Goal: Contribute content: Contribute content

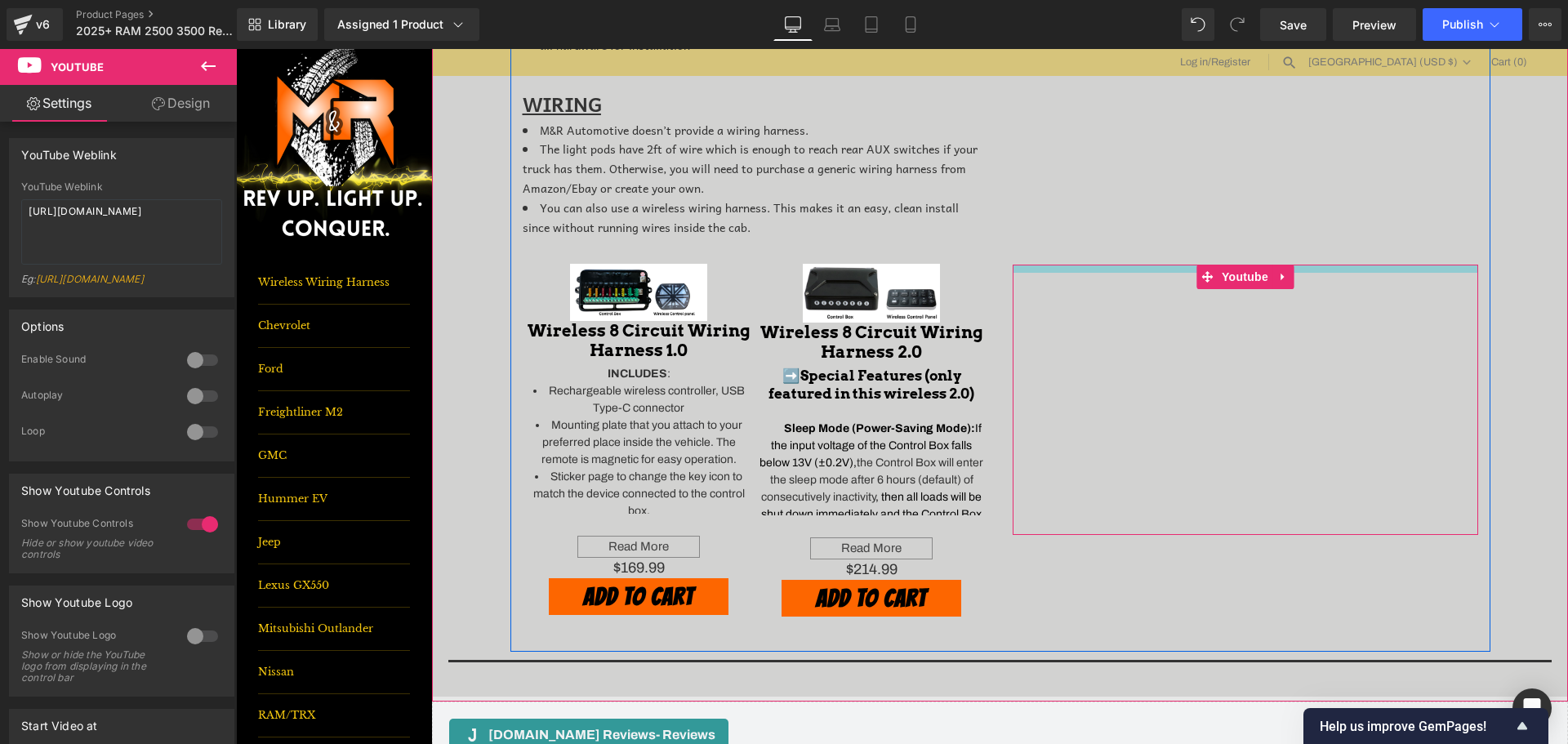
click at [1309, 275] on div "Youtube" at bounding box center [1245, 399] width 465 height 270
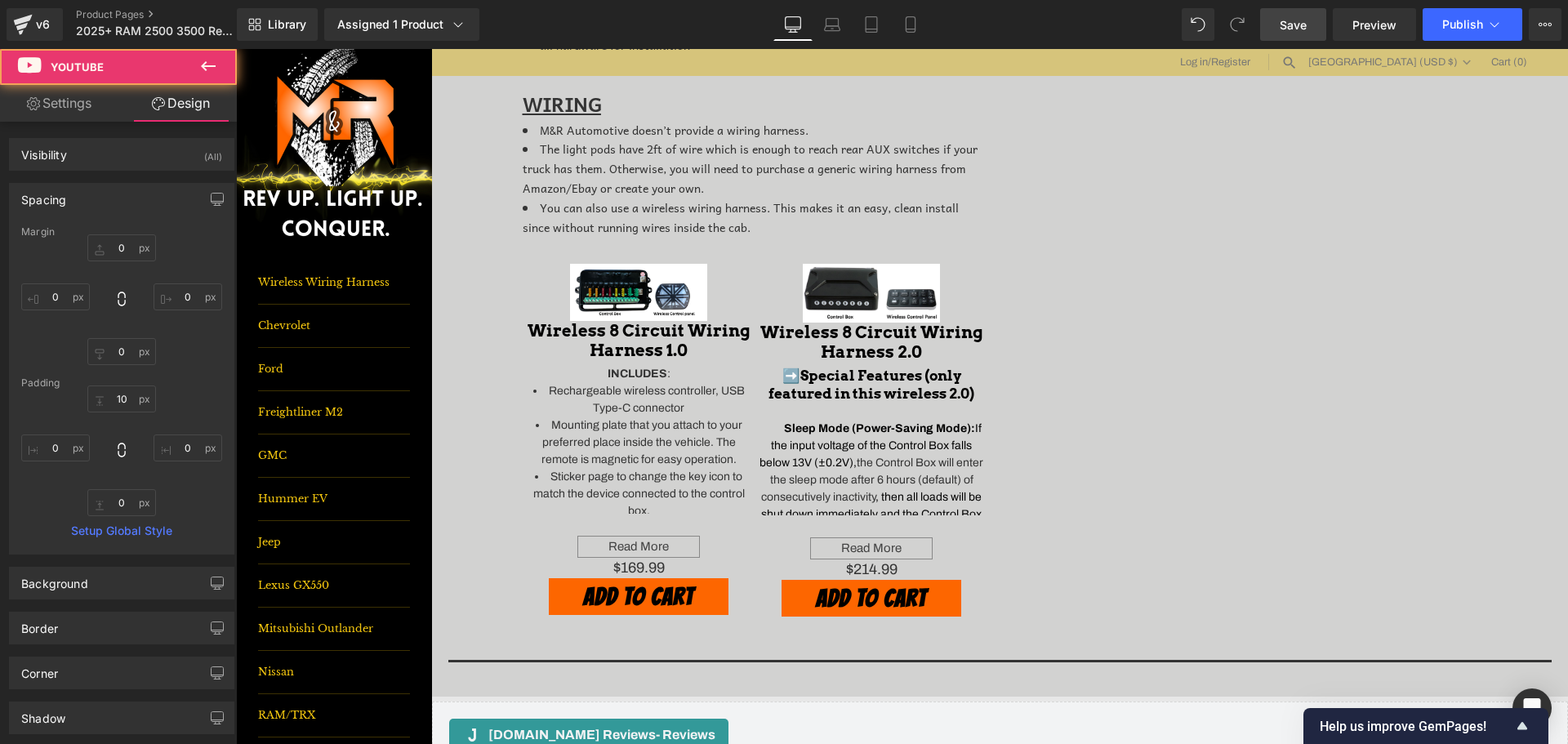
click at [1300, 18] on span "Save" at bounding box center [1293, 26] width 27 height 18
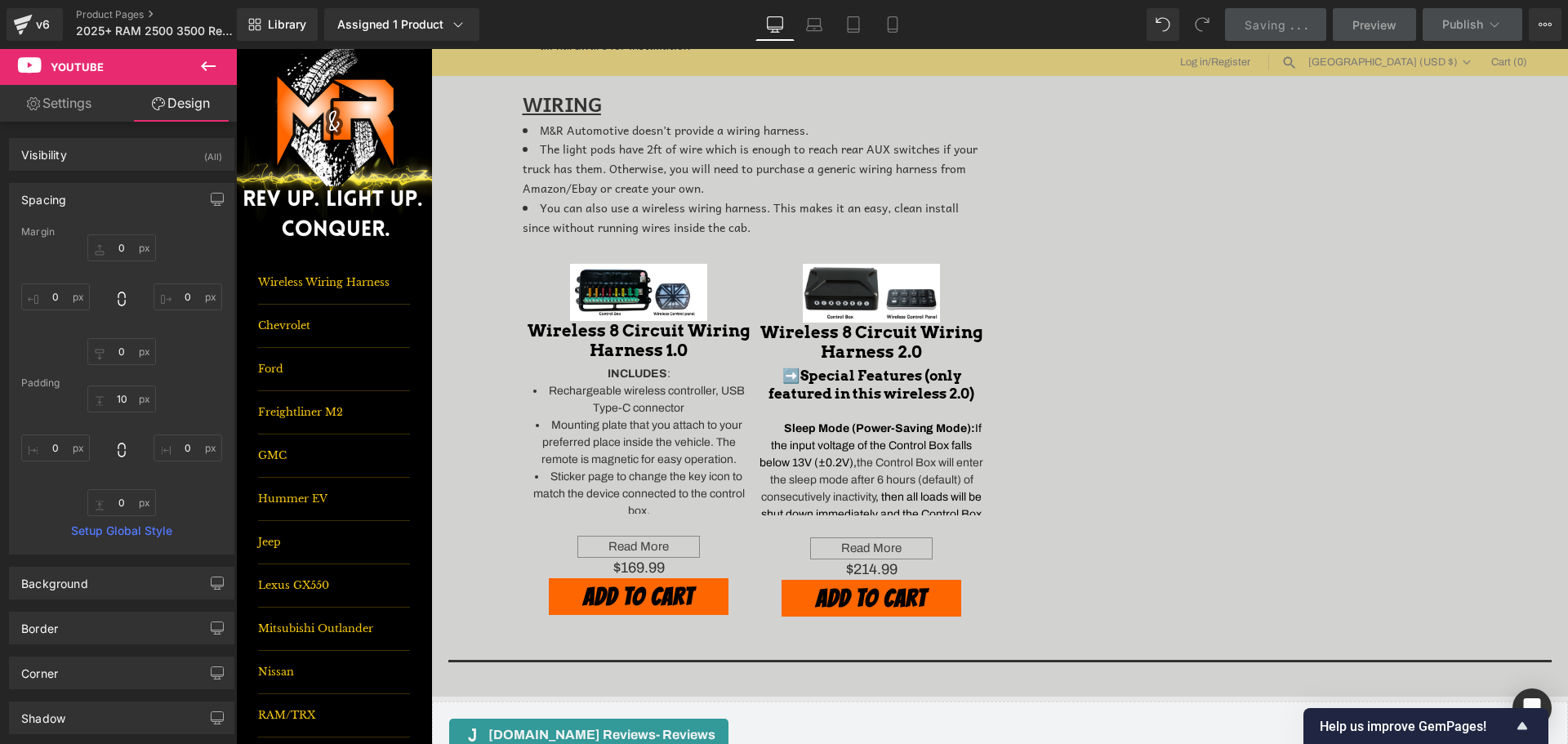
click at [196, 69] on button at bounding box center [208, 67] width 57 height 36
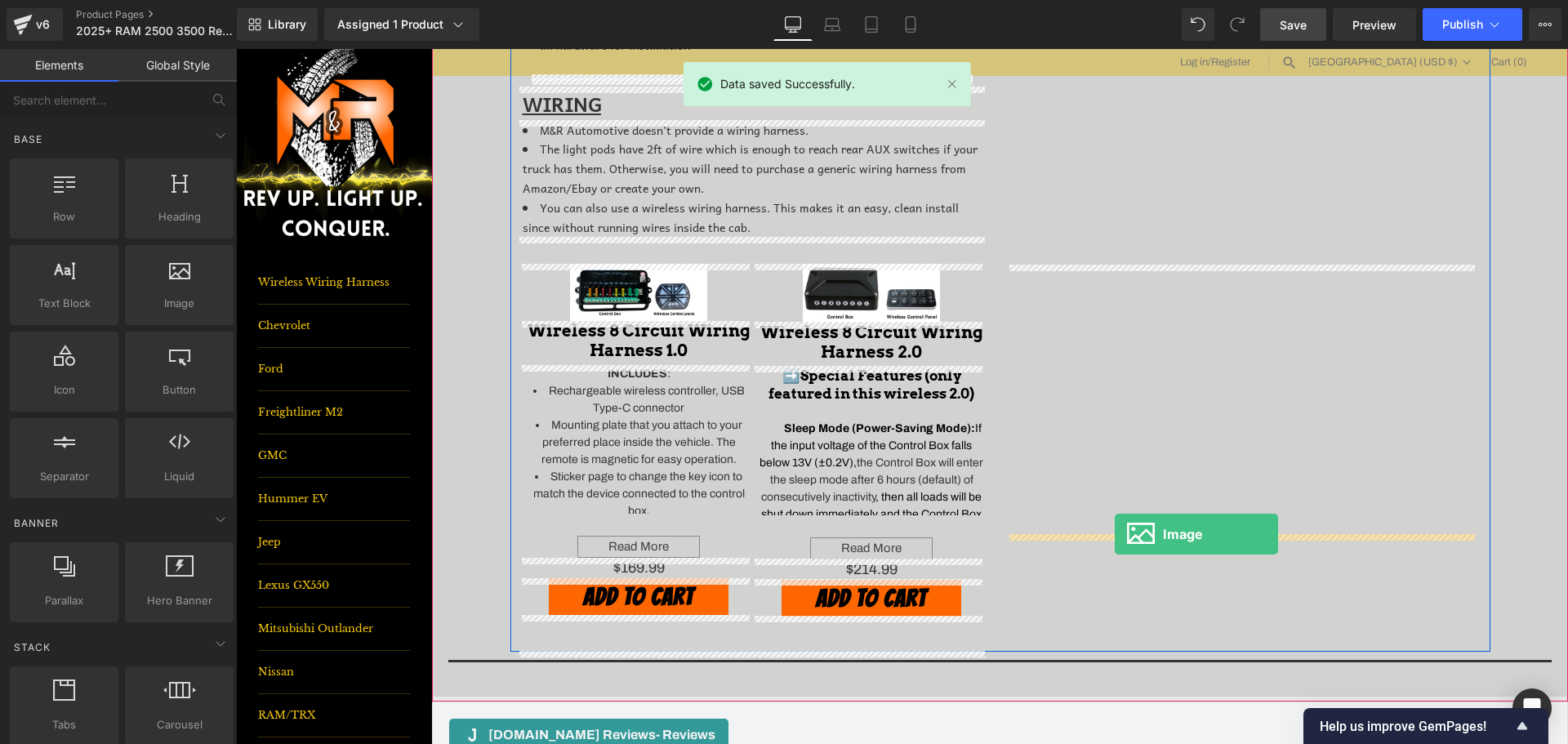
drag, startPoint x: 405, startPoint y: 356, endPoint x: 1115, endPoint y: 534, distance: 732.0
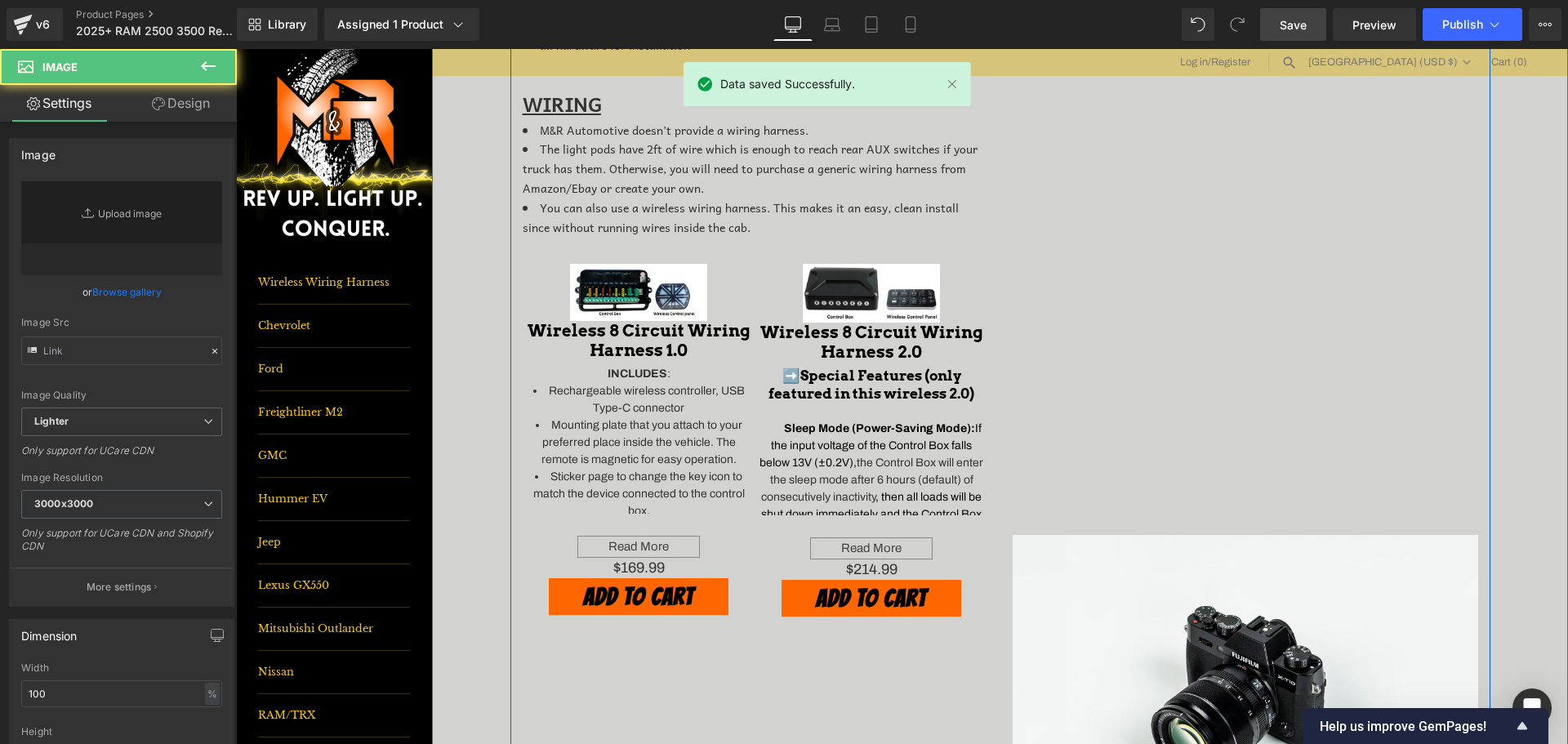
type input "//[DOMAIN_NAME][URL]"
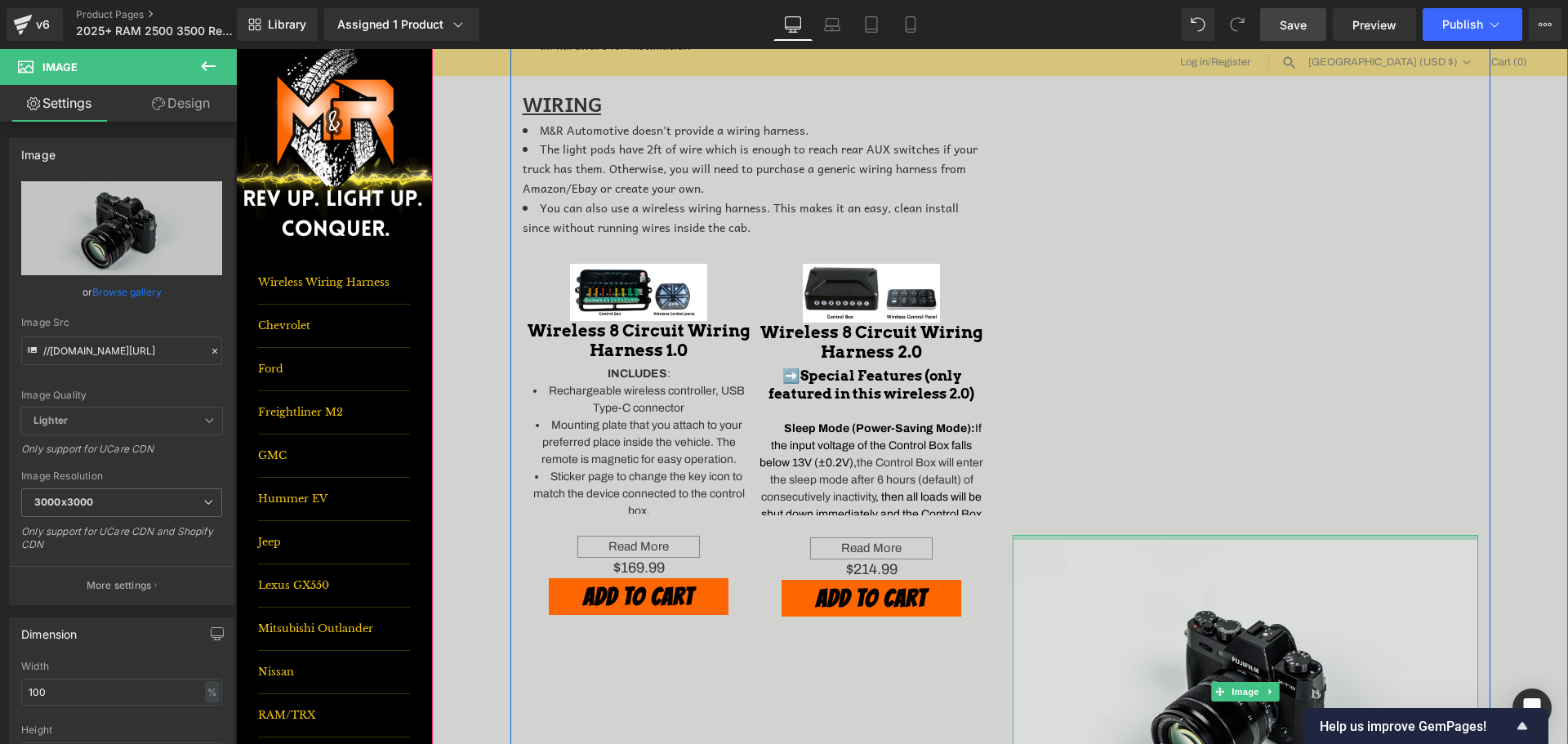
drag, startPoint x: 1109, startPoint y: 536, endPoint x: 1107, endPoint y: 544, distance: 8.2
click at [1107, 544] on div "Image" at bounding box center [1245, 691] width 465 height 314
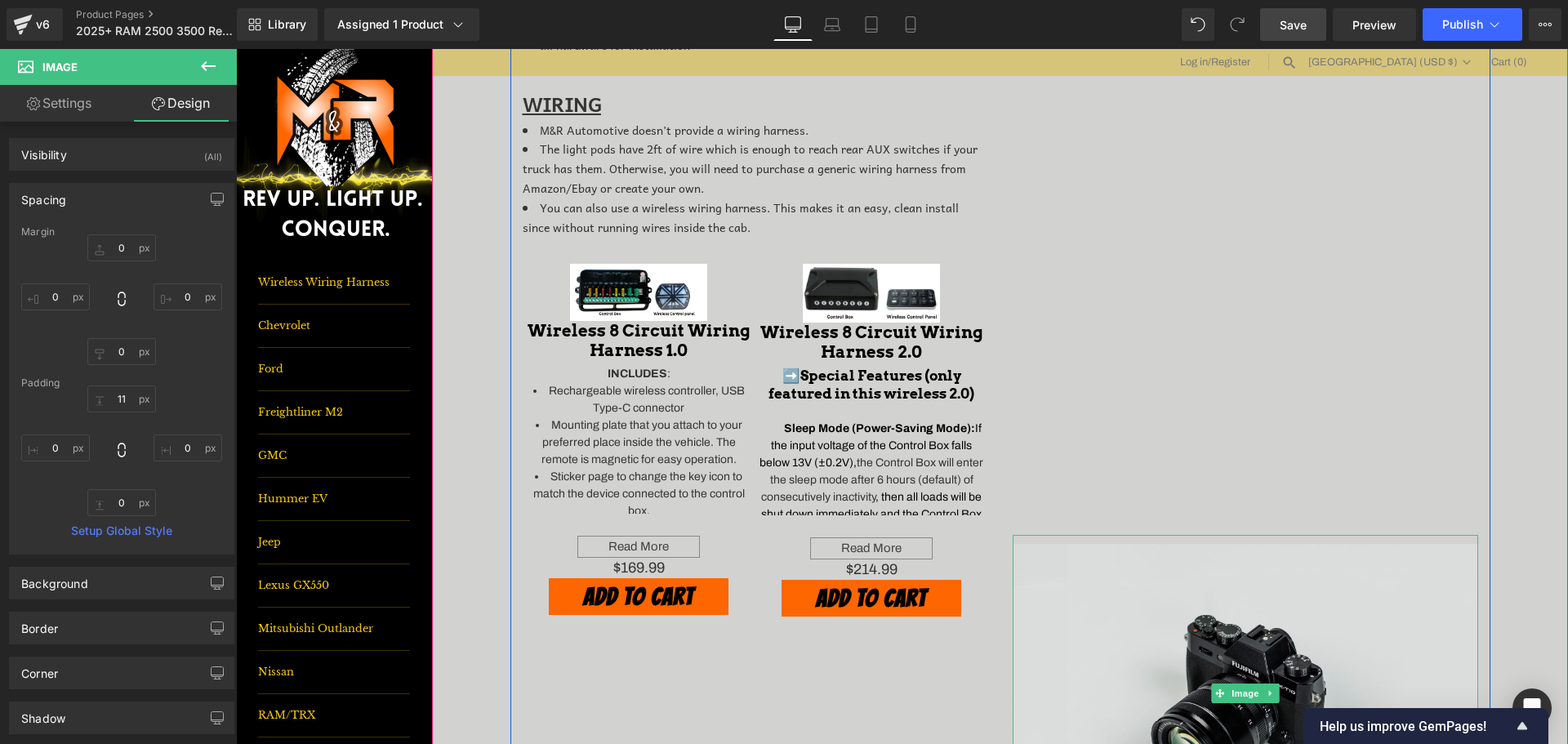
click at [1241, 594] on img at bounding box center [1245, 693] width 465 height 317
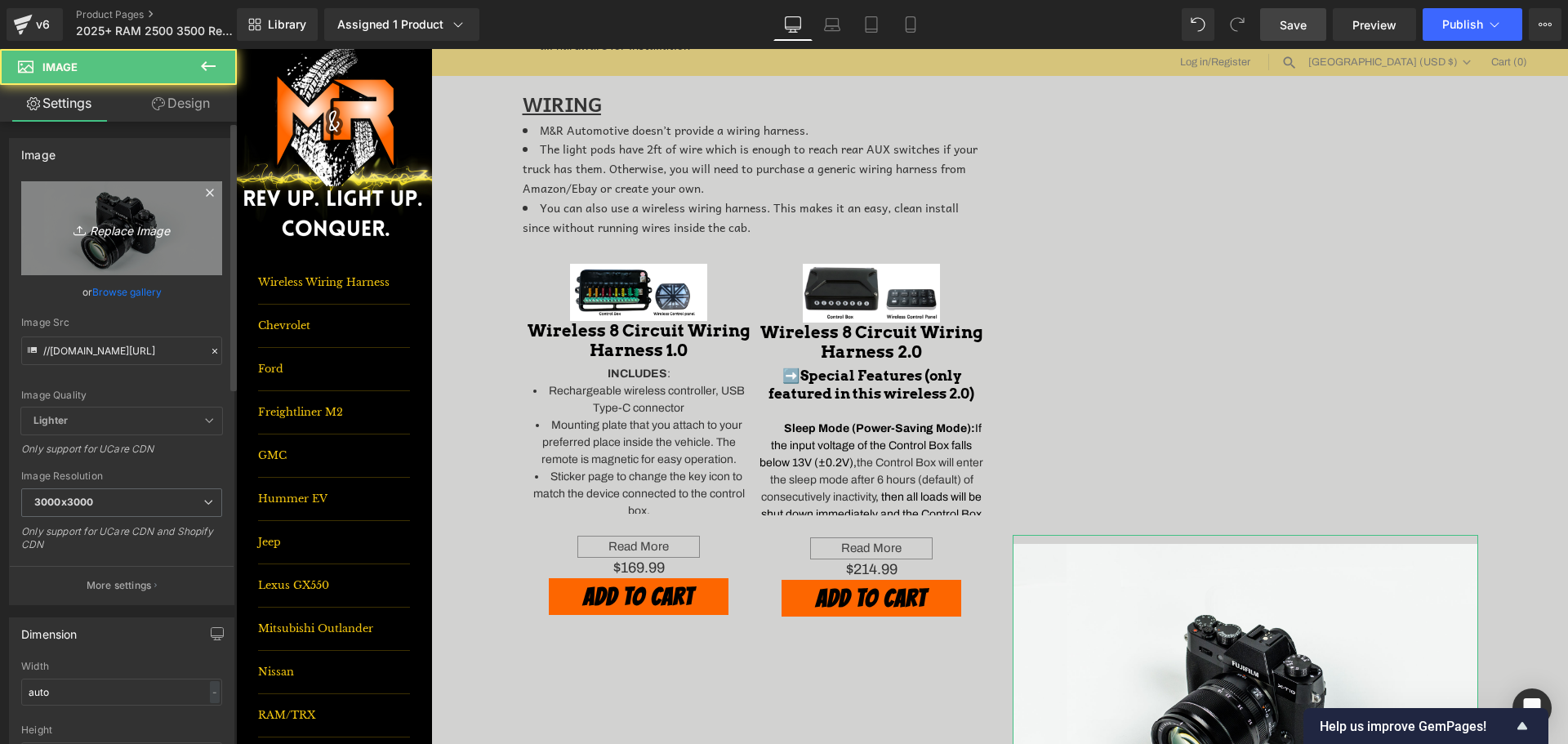
click at [135, 201] on link "Replace Image" at bounding box center [121, 228] width 201 height 94
type input "C:\fakepath\Snapshot_39.PNG"
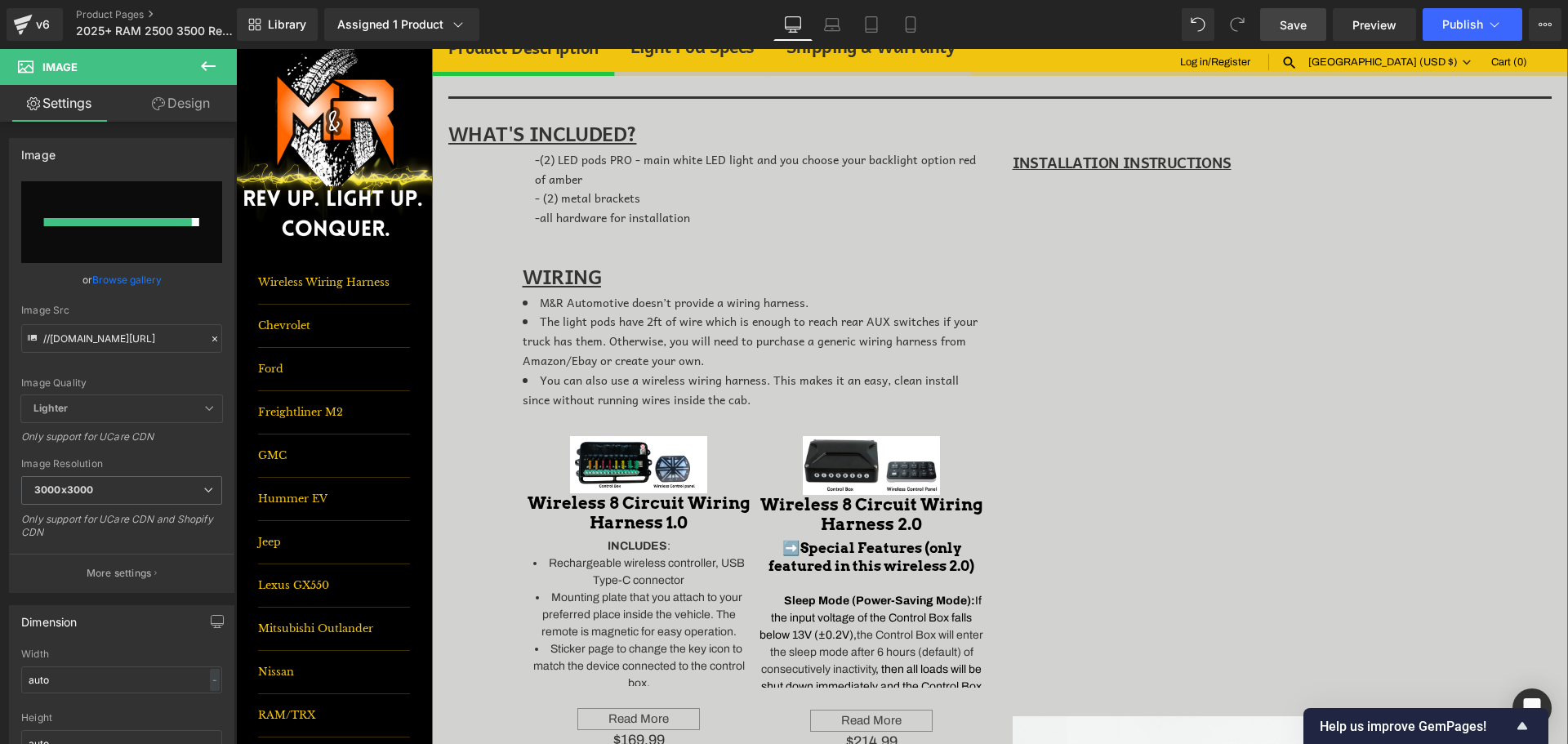
scroll to position [572, 0]
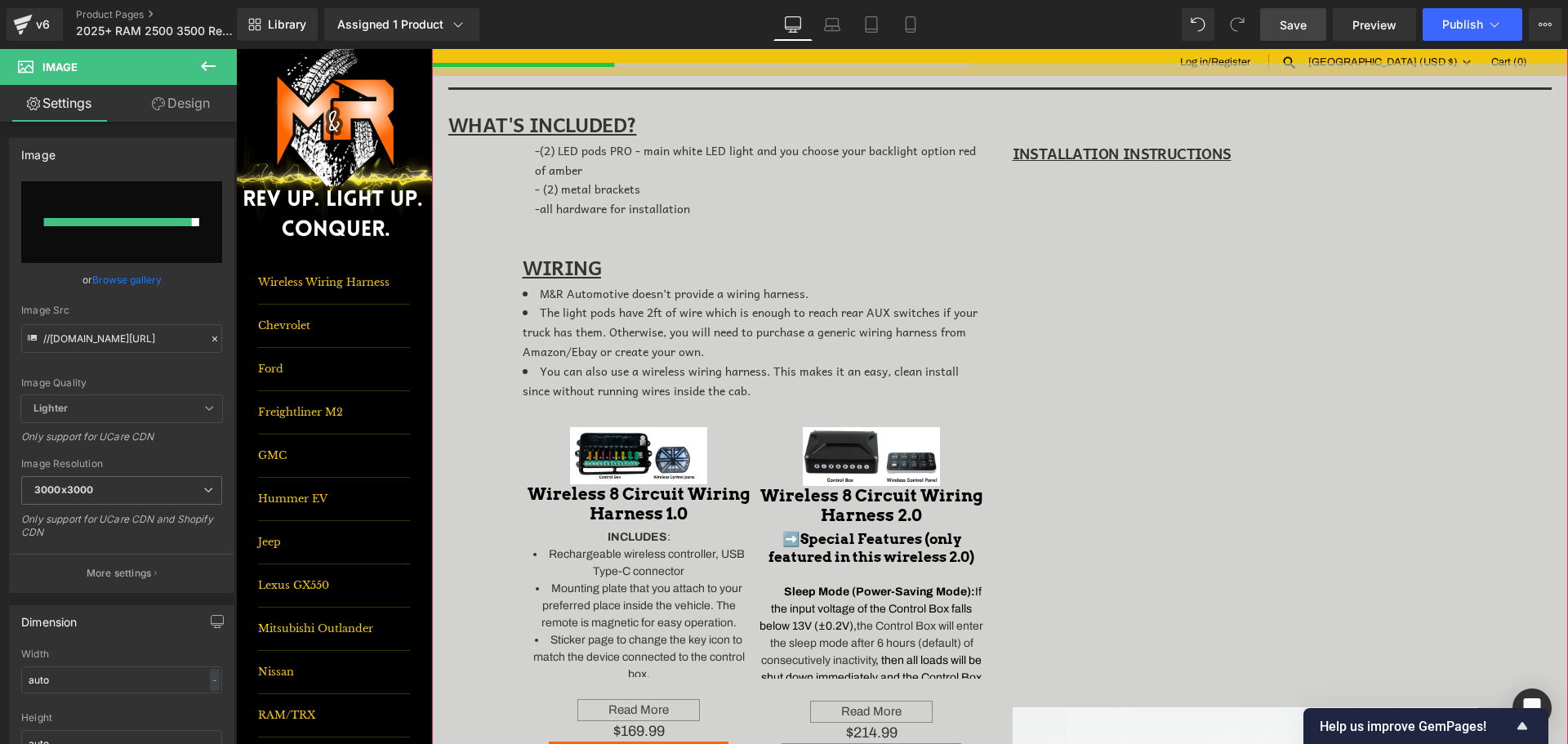
type input "[URL][DOMAIN_NAME]"
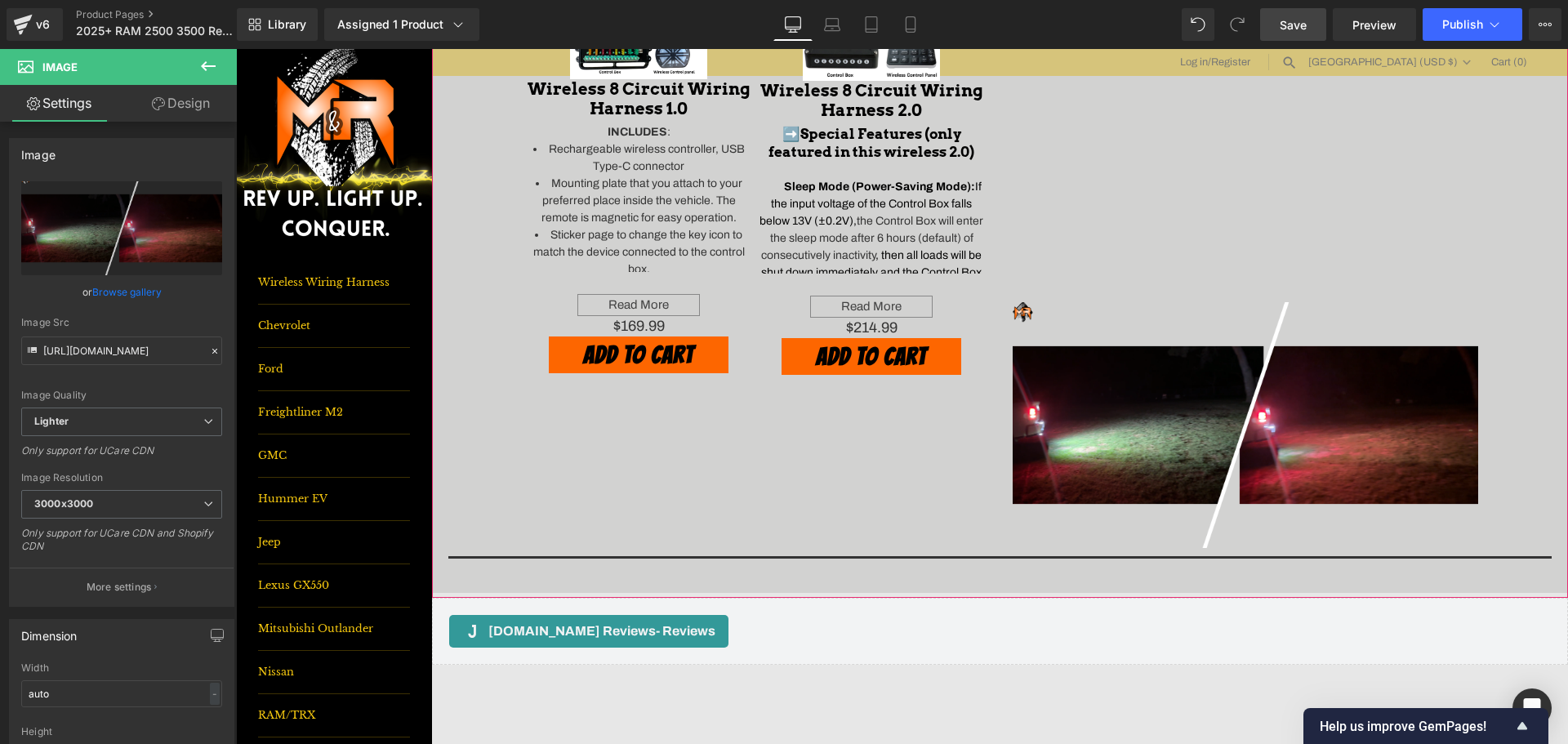
scroll to position [980, 0]
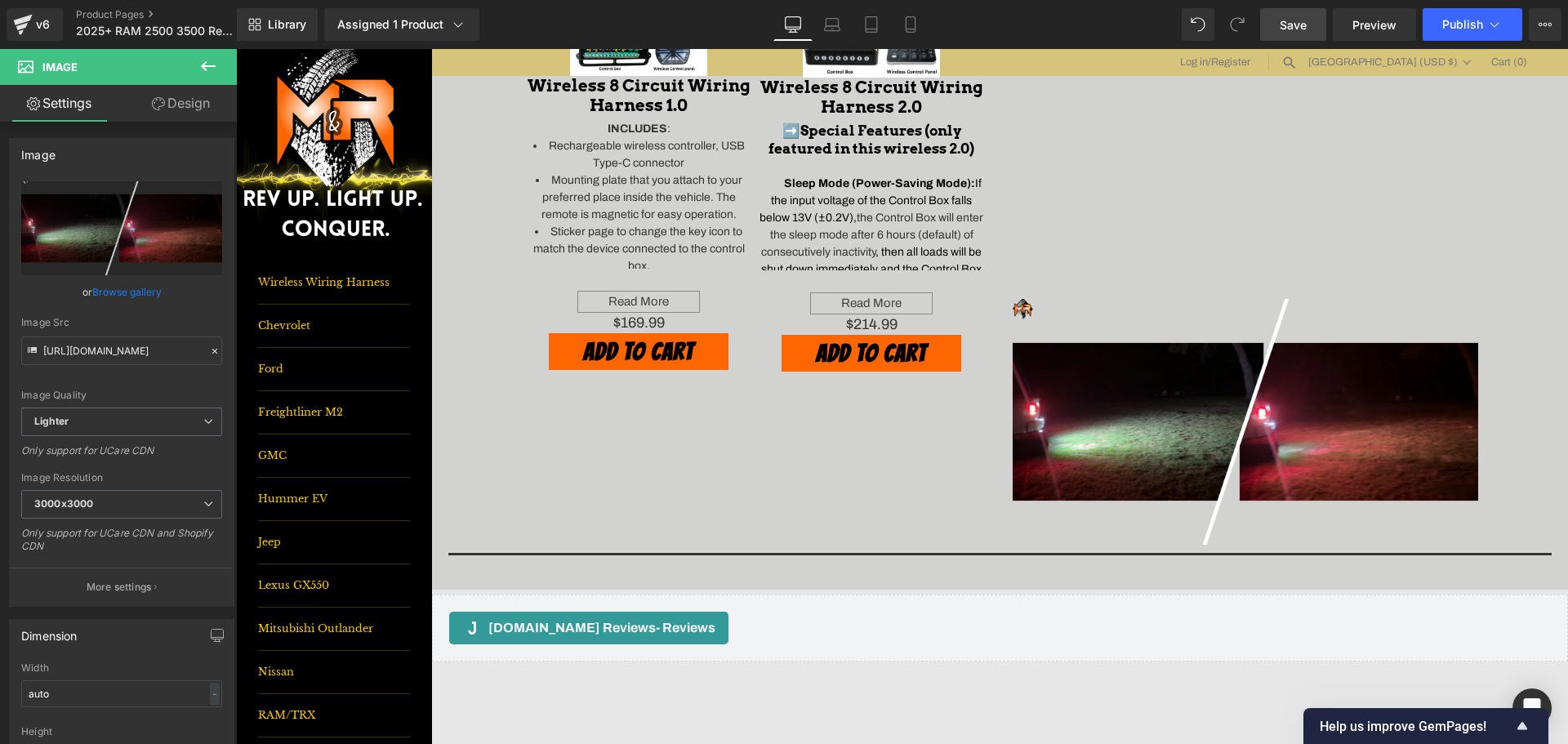
click at [1289, 30] on span "Save" at bounding box center [1293, 26] width 27 height 18
click at [1483, 19] on span "Publish" at bounding box center [1462, 24] width 40 height 13
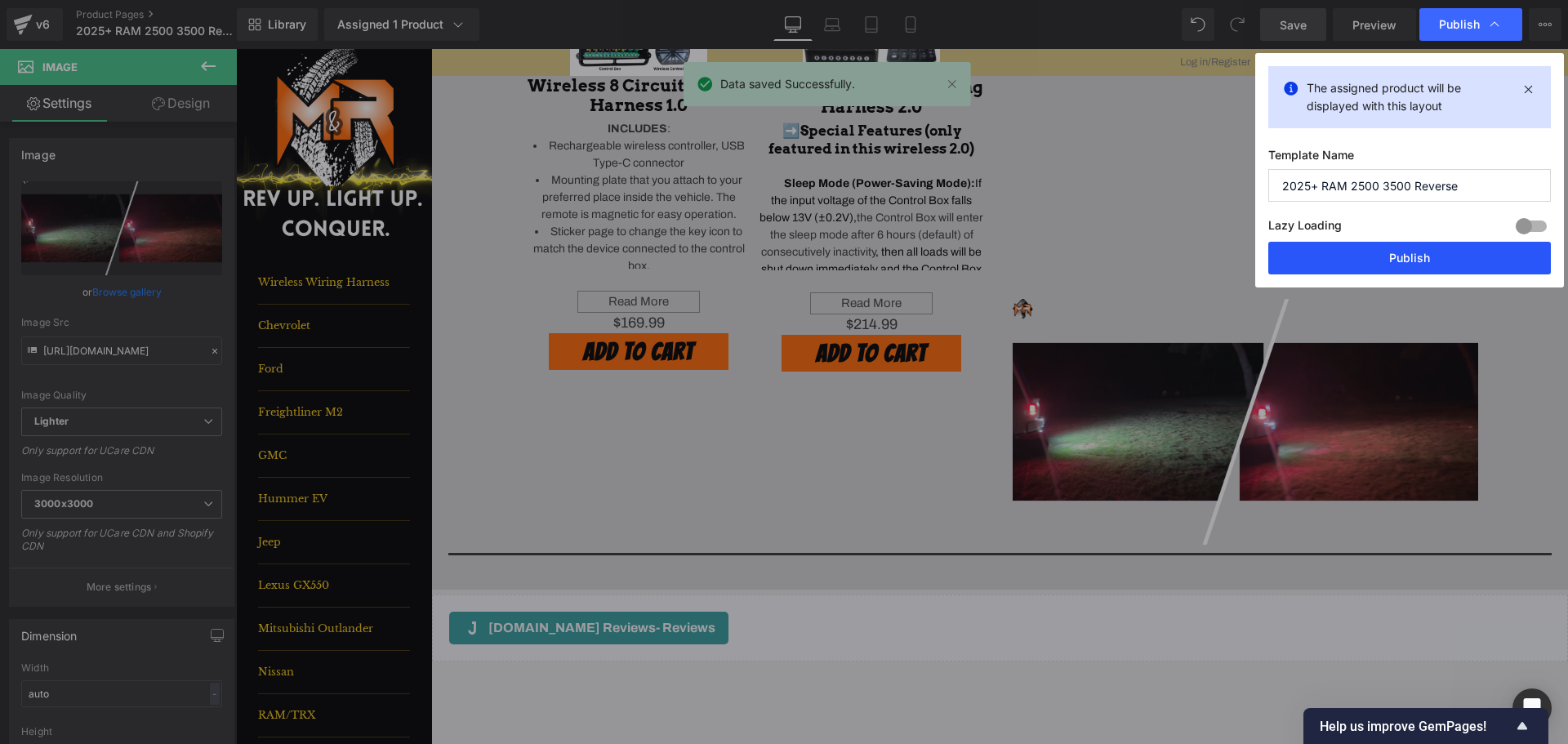
drag, startPoint x: 1470, startPoint y: 258, endPoint x: 1190, endPoint y: 243, distance: 280.4
click at [1470, 259] on button "Publish" at bounding box center [1409, 258] width 282 height 33
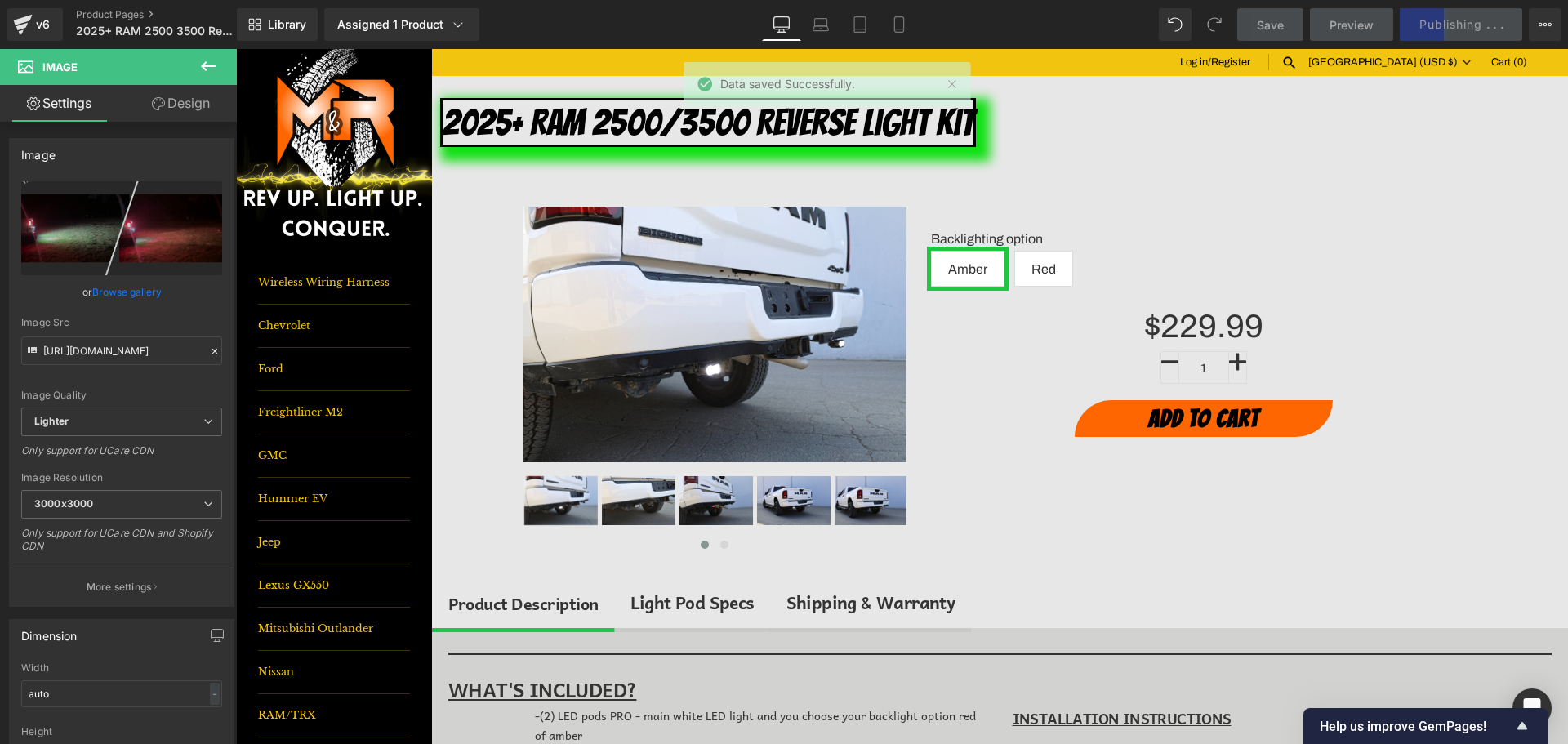
scroll to position [0, 0]
